Goal: Information Seeking & Learning: Check status

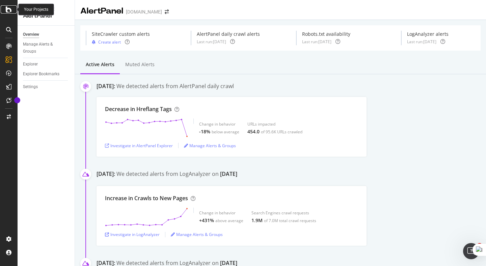
click at [9, 11] on icon at bounding box center [9, 9] width 6 height 8
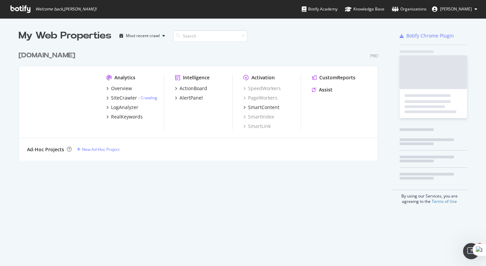
scroll to position [266, 486]
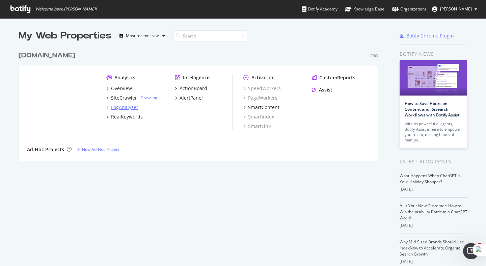
click at [120, 109] on div "LogAnalyzer" at bounding box center [124, 107] width 27 height 7
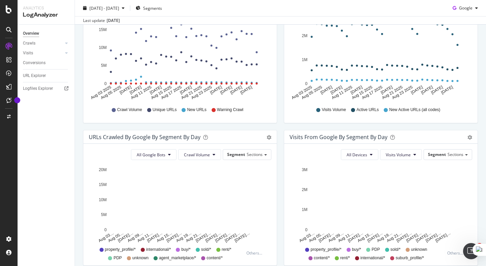
scroll to position [149, 0]
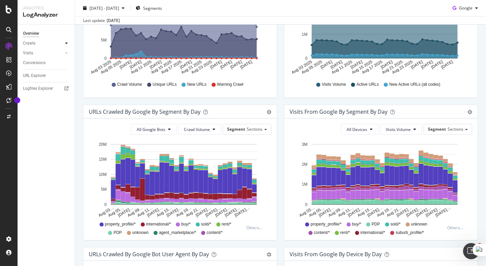
click at [65, 43] on icon at bounding box center [66, 43] width 3 height 4
click at [41, 81] on div "HTTP Codes" at bounding box center [37, 79] width 23 height 7
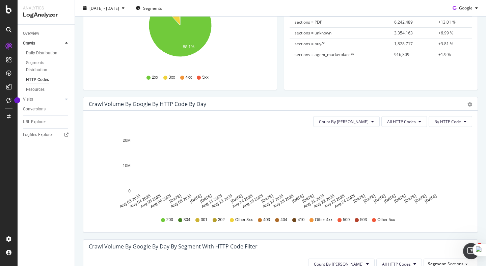
scroll to position [138, 0]
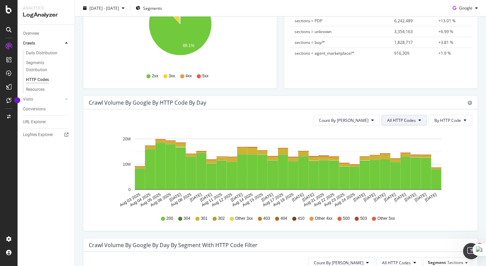
click at [398, 122] on span "All HTTP Codes" at bounding box center [401, 120] width 29 height 6
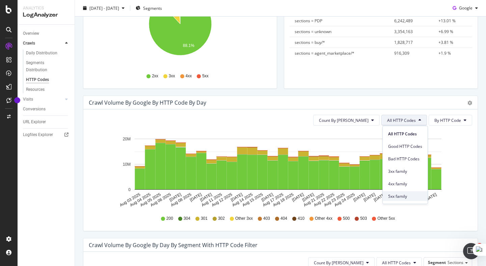
click at [400, 194] on span "5xx family" at bounding box center [405, 196] width 34 height 6
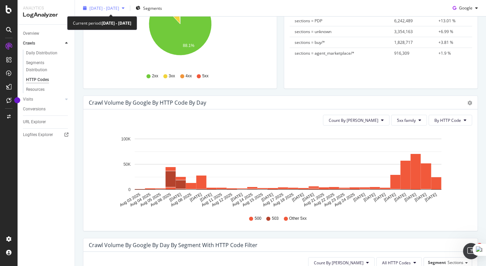
click at [119, 7] on span "[DATE] - [DATE]" at bounding box center [104, 8] width 30 height 6
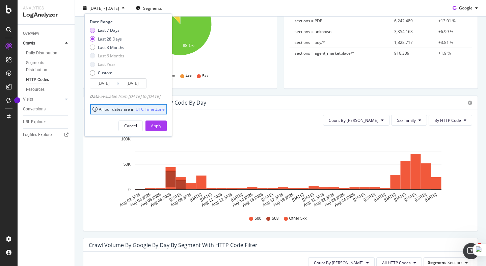
click at [107, 31] on div "Last 7 Days" at bounding box center [109, 30] width 22 height 6
type input "[DATE]"
click at [161, 123] on div "Apply" at bounding box center [156, 126] width 10 height 6
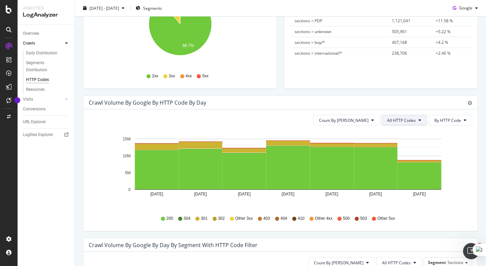
click at [417, 120] on button "All HTTP Codes" at bounding box center [404, 120] width 46 height 11
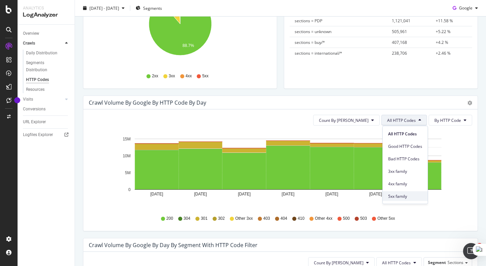
click at [397, 197] on span "5xx family" at bounding box center [405, 196] width 34 height 6
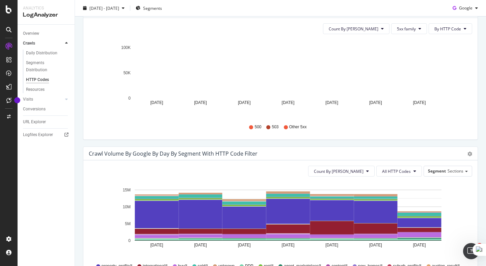
scroll to position [213, 0]
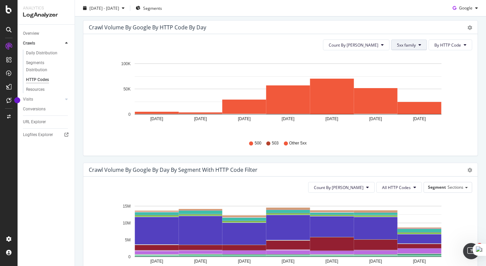
click at [415, 42] on span "5xx family" at bounding box center [406, 45] width 19 height 6
click at [328, 157] on div "Crawl Volume by google by HTTP Code by Day Timeline (by Value) Timeline (by Per…" at bounding box center [280, 91] width 401 height 142
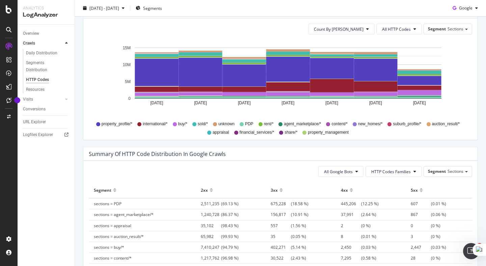
scroll to position [322, 0]
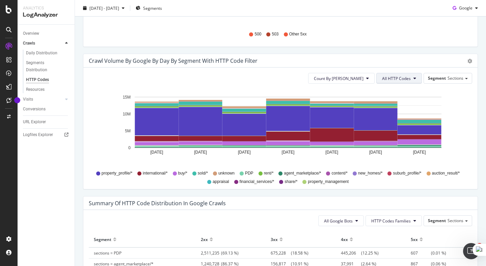
click at [406, 76] on span "All HTTP Codes" at bounding box center [396, 79] width 29 height 6
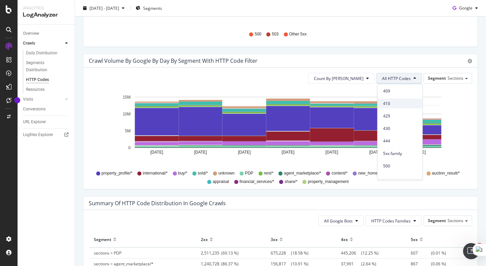
scroll to position [280, 0]
click at [399, 134] on span "5xx family" at bounding box center [400, 136] width 34 height 6
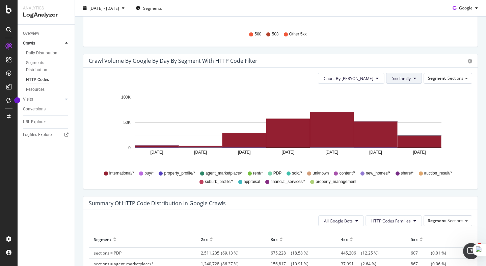
click at [408, 78] on span "5xx family" at bounding box center [400, 79] width 19 height 6
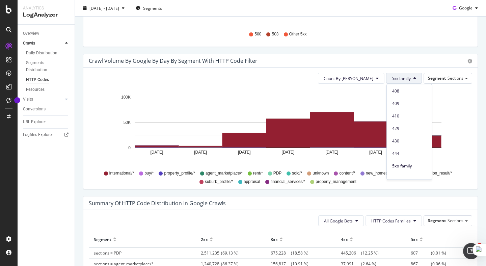
scroll to position [264, 0]
click at [399, 162] on span "500" at bounding box center [409, 164] width 34 height 6
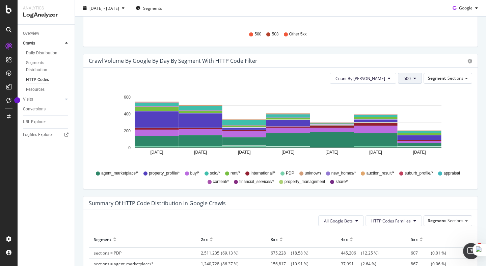
click at [414, 77] on icon at bounding box center [414, 78] width 3 height 4
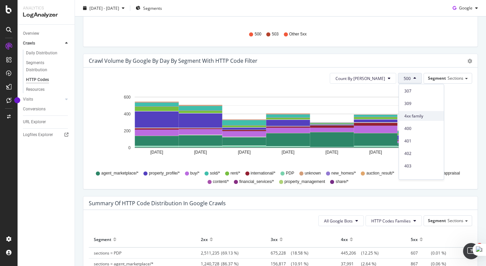
click at [415, 116] on span "4xx family" at bounding box center [421, 116] width 34 height 6
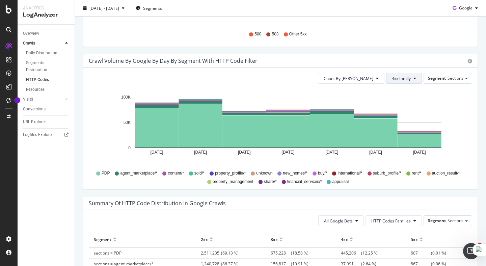
click at [413, 77] on button "4xx family" at bounding box center [404, 78] width 36 height 11
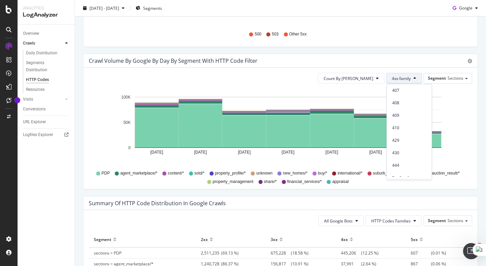
scroll to position [294, 0]
click at [407, 116] on div "5xx family" at bounding box center [408, 120] width 45 height 12
